Goal: Ask a question

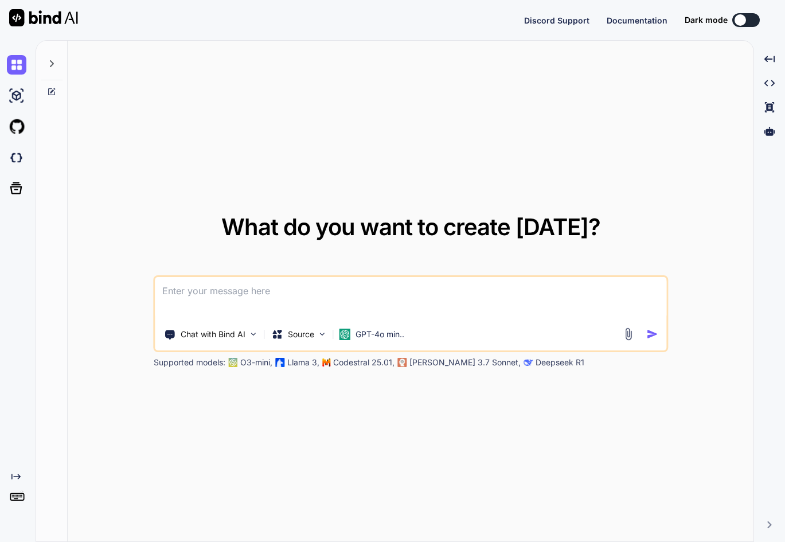
type textarea "x"
click at [251, 296] on textarea at bounding box center [410, 298] width 511 height 42
type textarea "i"
type textarea "x"
type textarea "i"
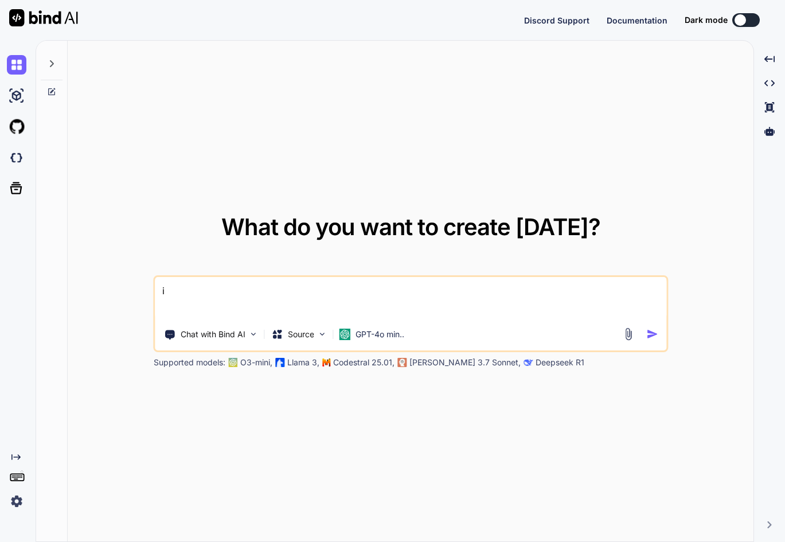
type textarea "x"
type textarea "i h"
type textarea "x"
type textarea "i ha"
type textarea "x"
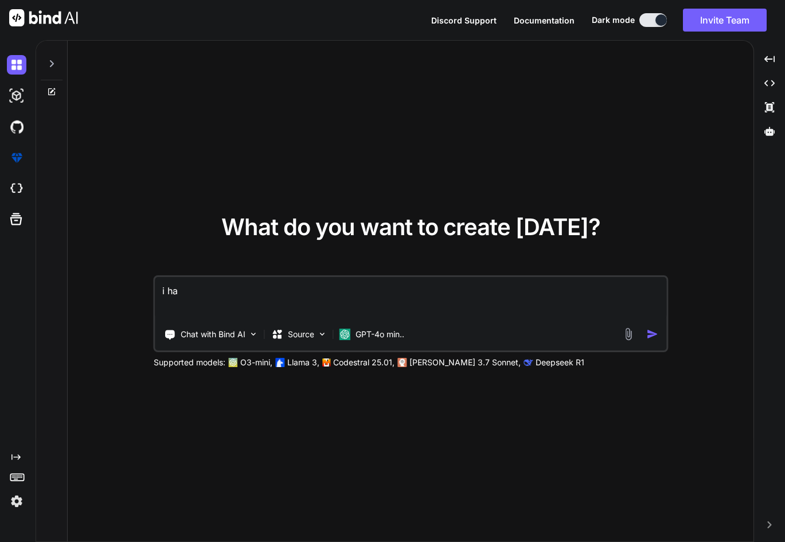
type textarea "i hav"
type textarea "x"
type textarea "i have"
type textarea "x"
type textarea "i have"
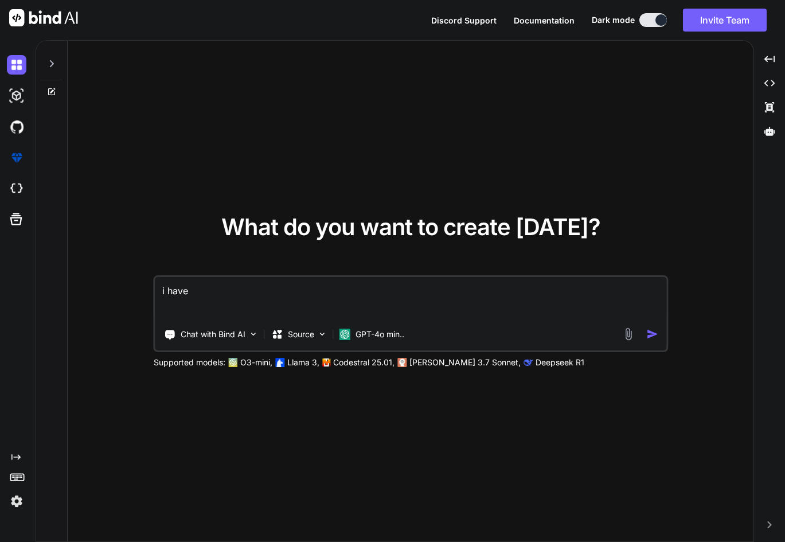
type textarea "x"
type textarea "i have g"
type textarea "x"
type textarea "i have go"
type textarea "x"
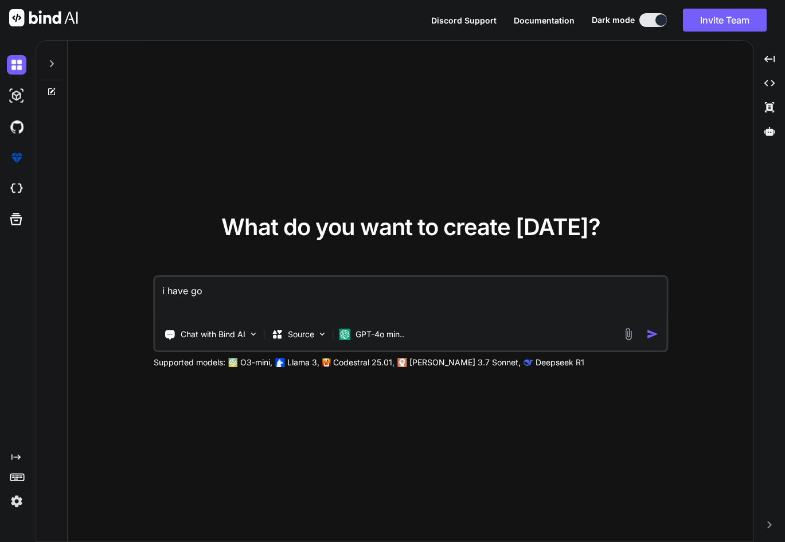
type textarea "i have got"
type textarea "x"
type textarea "i have got"
type textarea "x"
type textarea "i have got t"
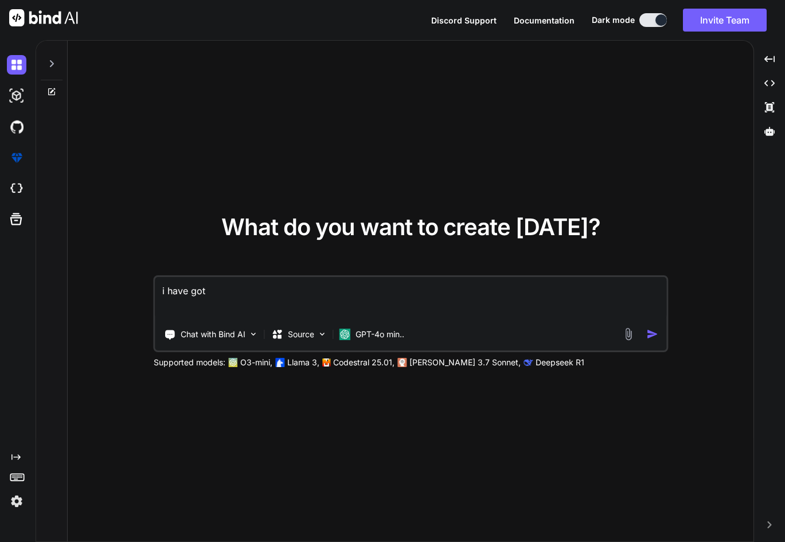
type textarea "x"
type textarea "i have got th"
type textarea "x"
type textarea "i have got thi"
type textarea "x"
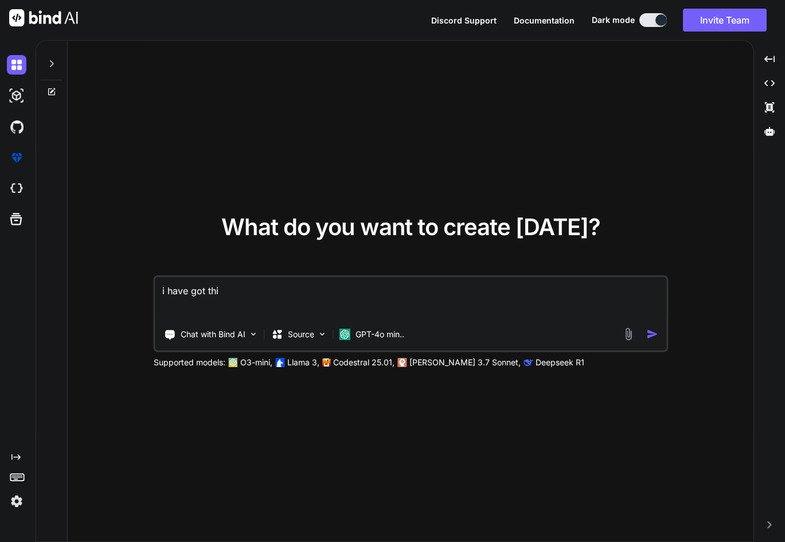
type textarea "i have got this"
type textarea "x"
type textarea "i have got this"
type textarea "x"
type textarea "i have got this :"
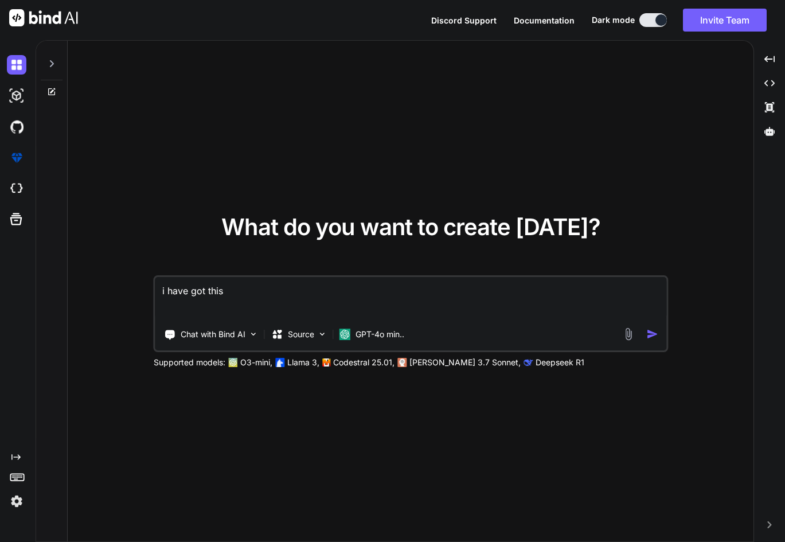
type textarea "x"
type textarea "i have got this"
type textarea "x"
type textarea "i have got this"
type textarea "x"
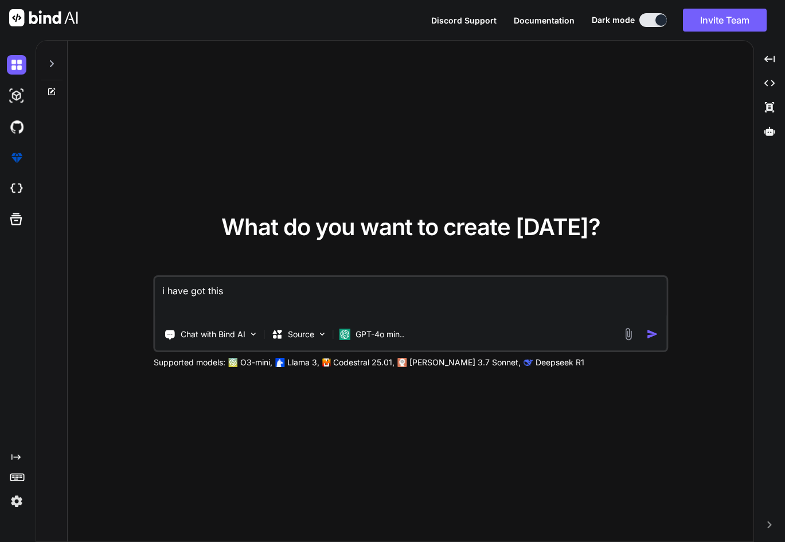
type textarea "i have got this:"
type textarea "x"
type textarea "i have got this: Error: Cannot find module 'D:\Javascript-practices\index.js' a…"
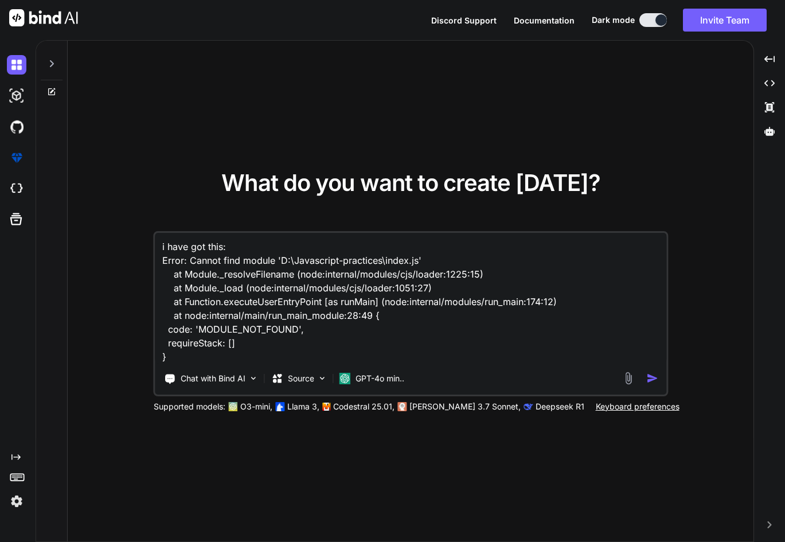
type textarea "x"
type textarea "i have got this: Error: Cannot find module 'D:\Javascript-practices\index.js' a…"
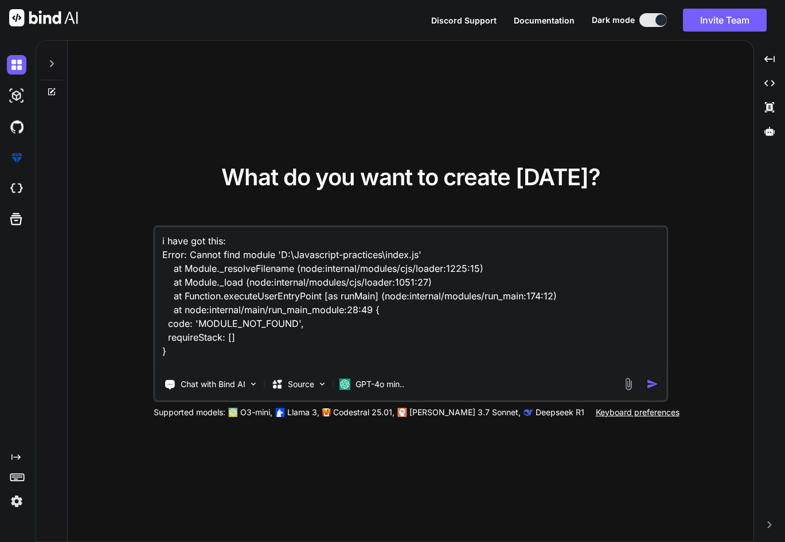
type textarea "x"
type textarea "i have got this: Error: Cannot find module 'D:\Javascript-practices\index.js' a…"
type textarea "x"
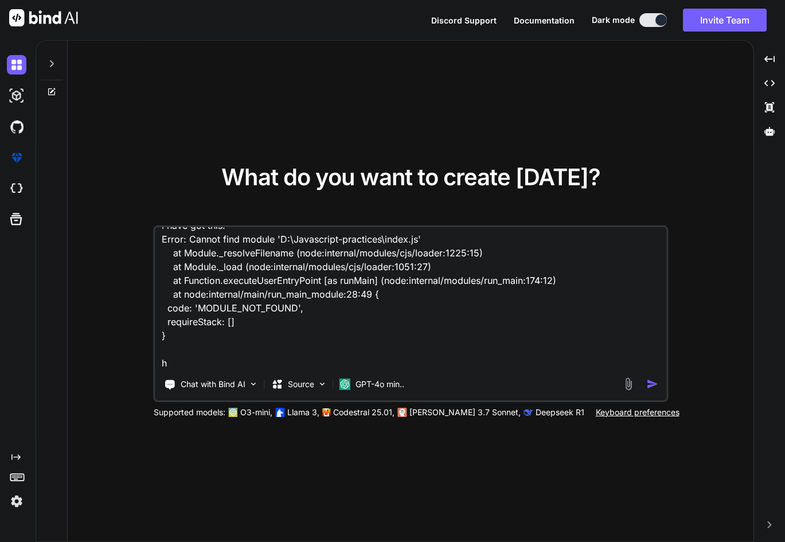
type textarea "i have got this: Error: Cannot find module 'D:\Javascript-practices\index.js' a…"
type textarea "x"
type textarea "i have got this: Error: Cannot find module 'D:\Javascript-practices\index.js' a…"
type textarea "x"
type textarea "i have got this: Error: Cannot find module 'D:\Javascript-practices\index.js' a…"
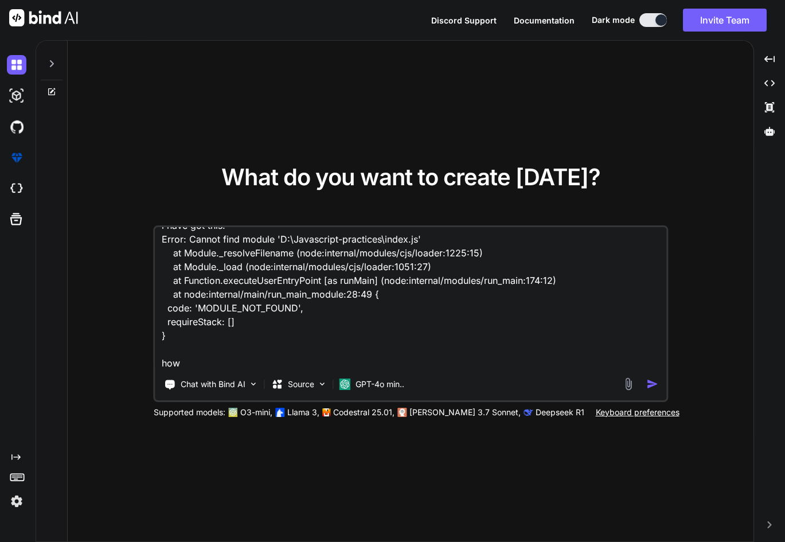
type textarea "x"
type textarea "i have got this: Error: Cannot find module 'D:\Javascript-practices\index.js' a…"
type textarea "x"
type textarea "i have got this: Error: Cannot find module 'D:\Javascript-practices\index.js' a…"
type textarea "x"
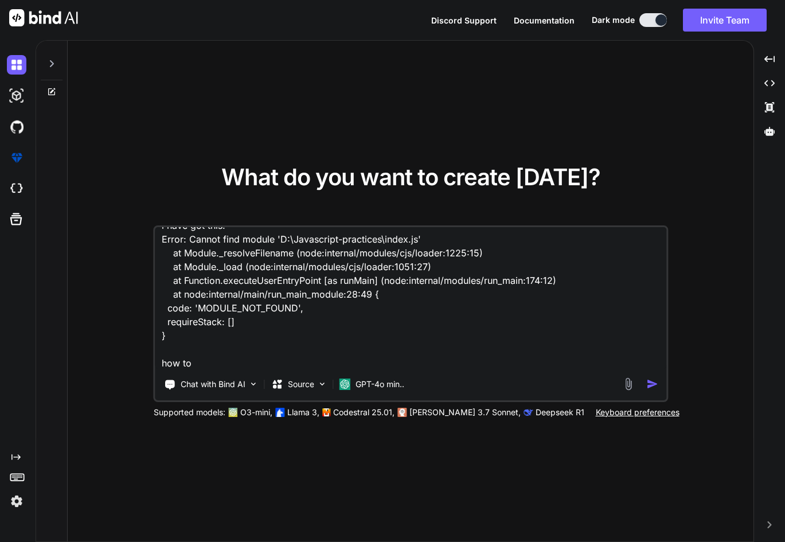
type textarea "i have got this: Error: Cannot find module 'D:\Javascript-practices\index.js' a…"
type textarea "x"
type textarea "i have got this: Error: Cannot find module 'D:\Javascript-practices\index.js' a…"
type textarea "x"
type textarea "i have got this: Error: Cannot find module 'D:\Javascript-practices\index.js' a…"
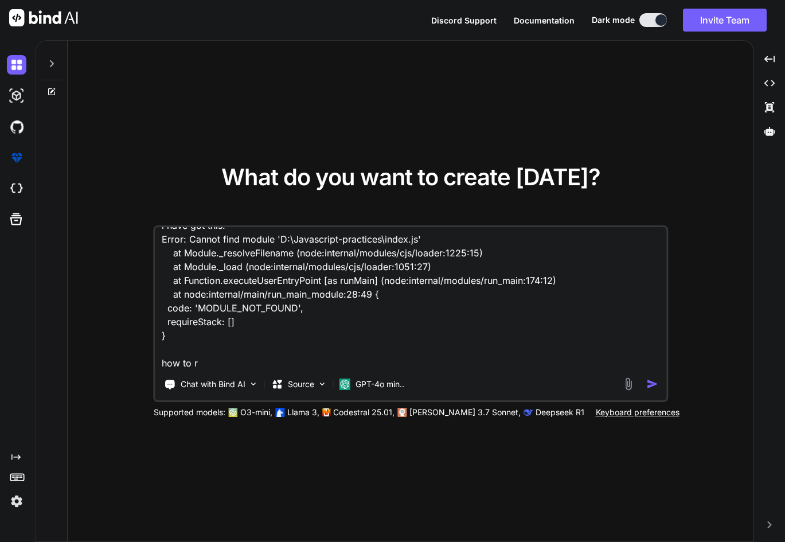
type textarea "x"
type textarea "i have got this: Error: Cannot find module 'D:\Javascript-practices\index.js' a…"
type textarea "x"
type textarea "i have got this: Error: Cannot find module 'D:\Javascript-practices\index.js' a…"
type textarea "x"
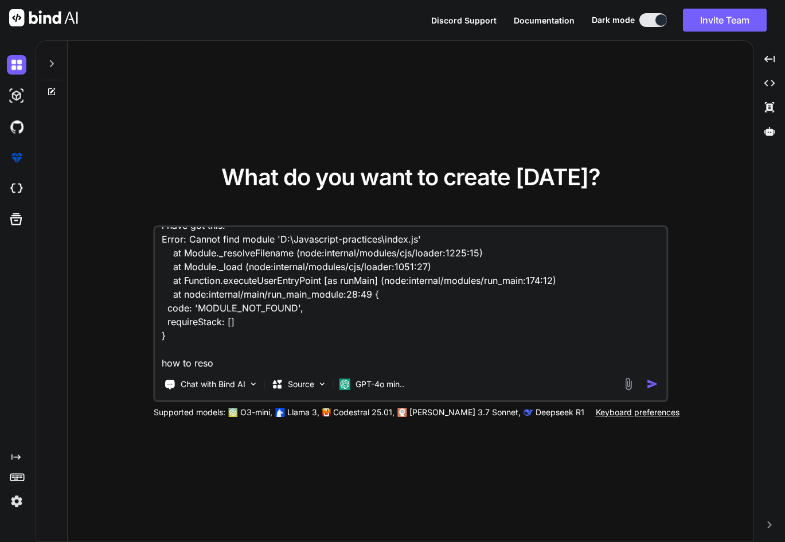
type textarea "i have got this: Error: Cannot find module 'D:\Javascript-practices\index.js' a…"
type textarea "x"
type textarea "i have got this: Error: Cannot find module 'D:\Javascript-practices\index.js' a…"
type textarea "x"
type textarea "i have got this: Error: Cannot find module 'D:\Javascript-practices\index.js' a…"
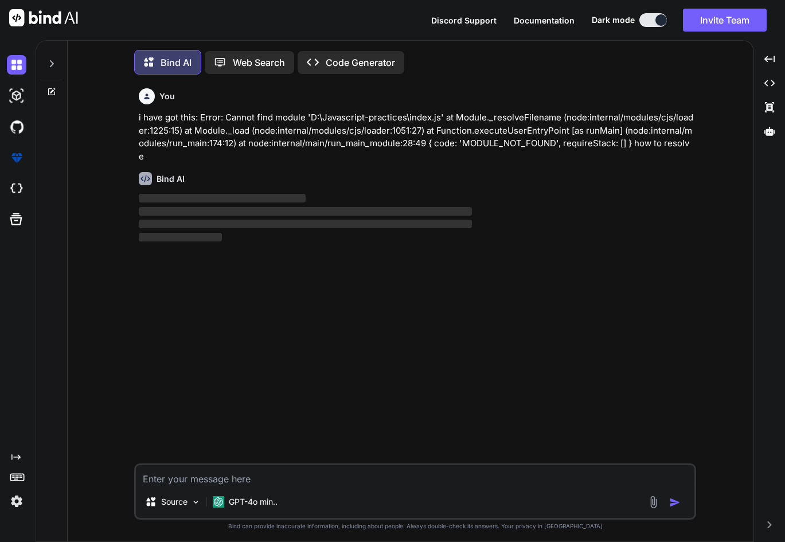
scroll to position [6, 0]
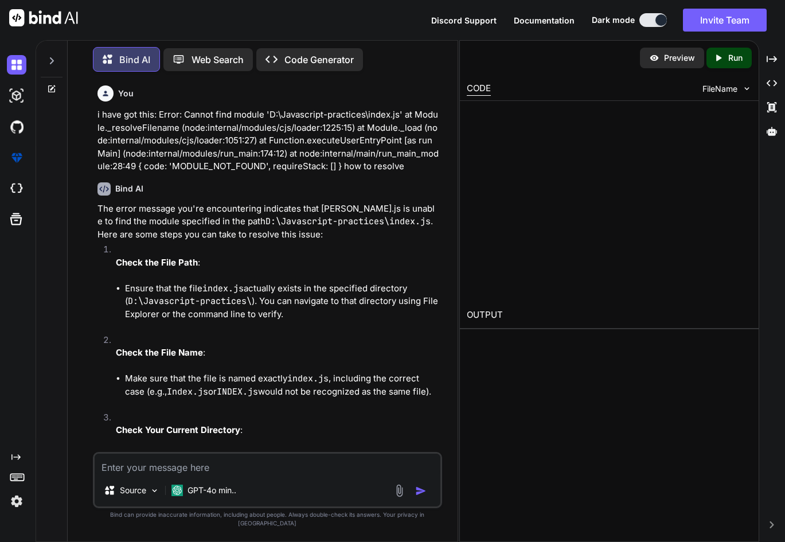
type textarea "x"
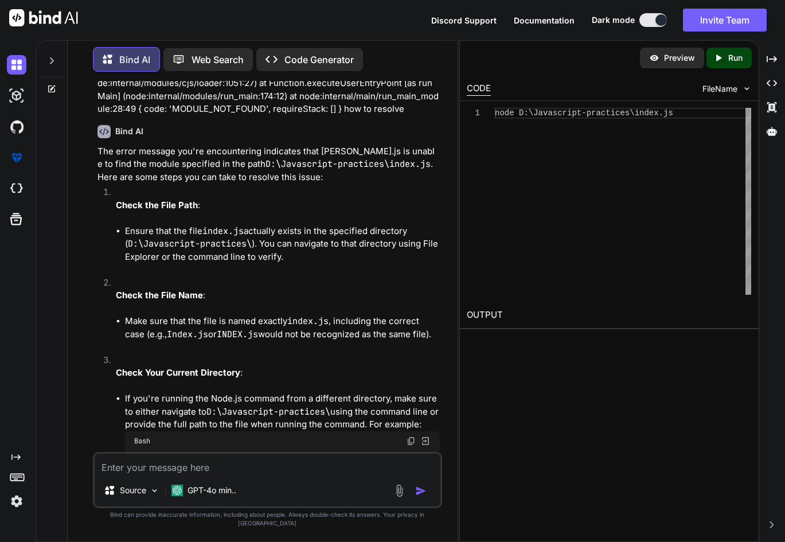
scroll to position [115, 0]
